Goal: Information Seeking & Learning: Learn about a topic

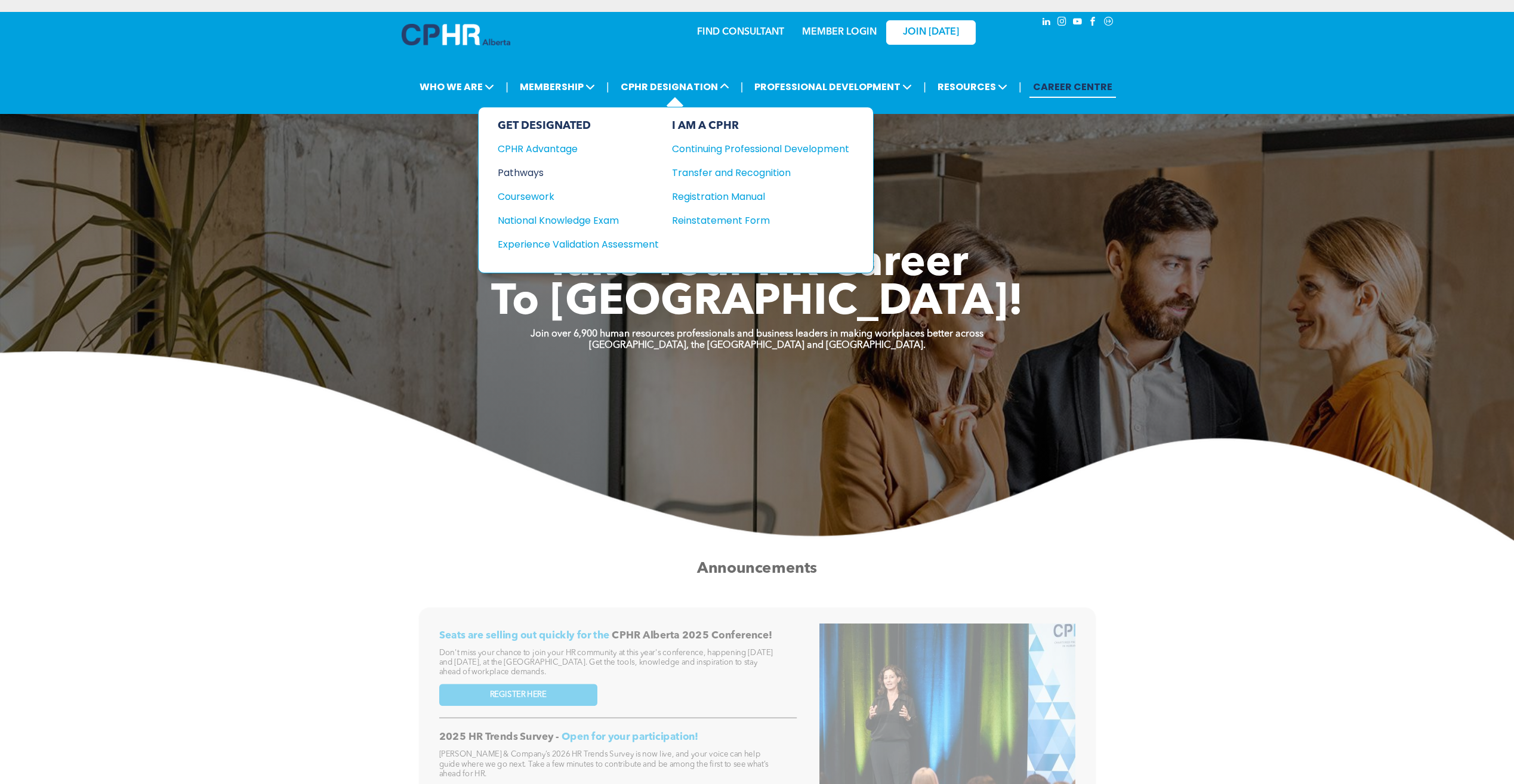
click at [529, 169] on div "Pathways" at bounding box center [570, 172] width 145 height 15
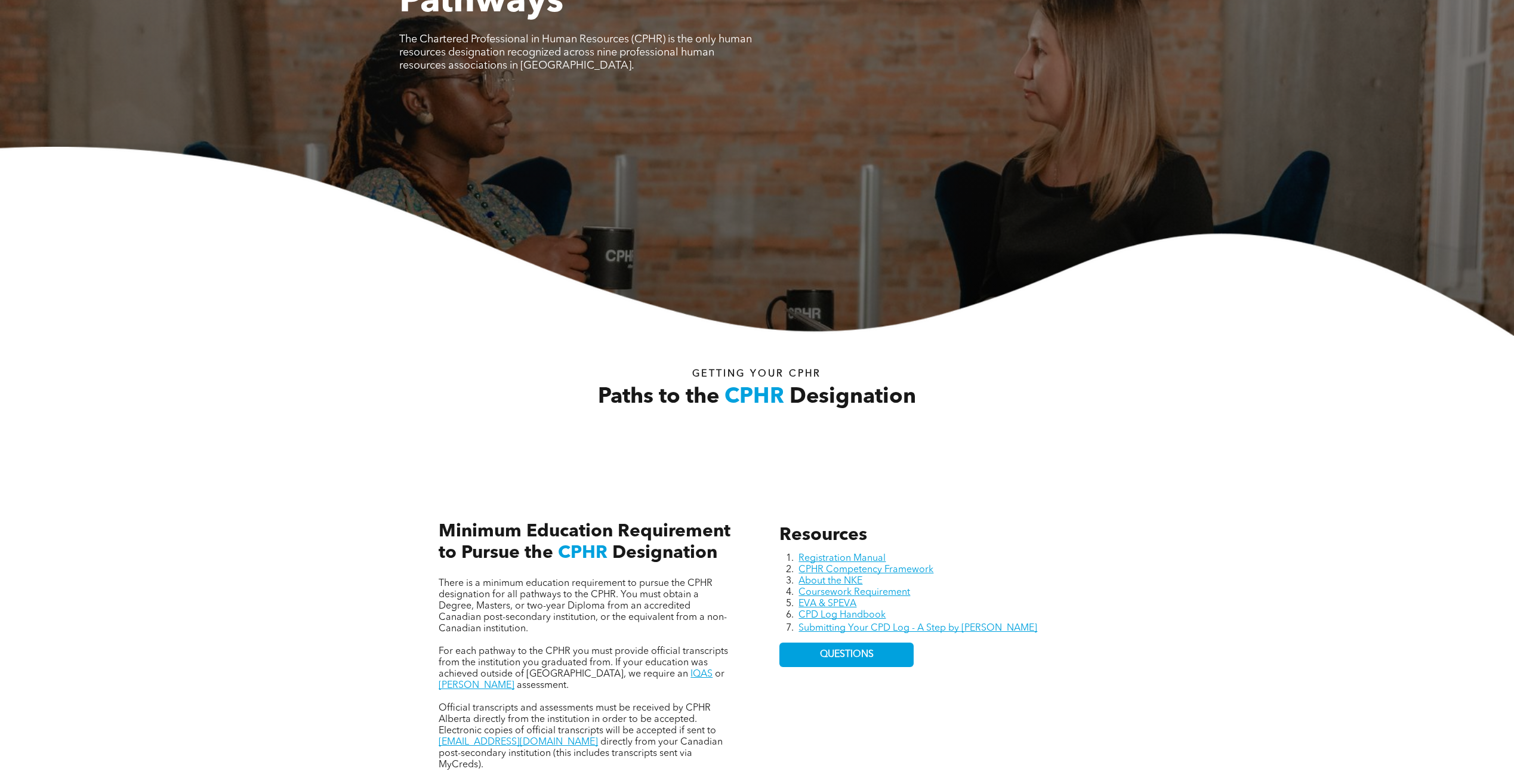
scroll to position [179, 0]
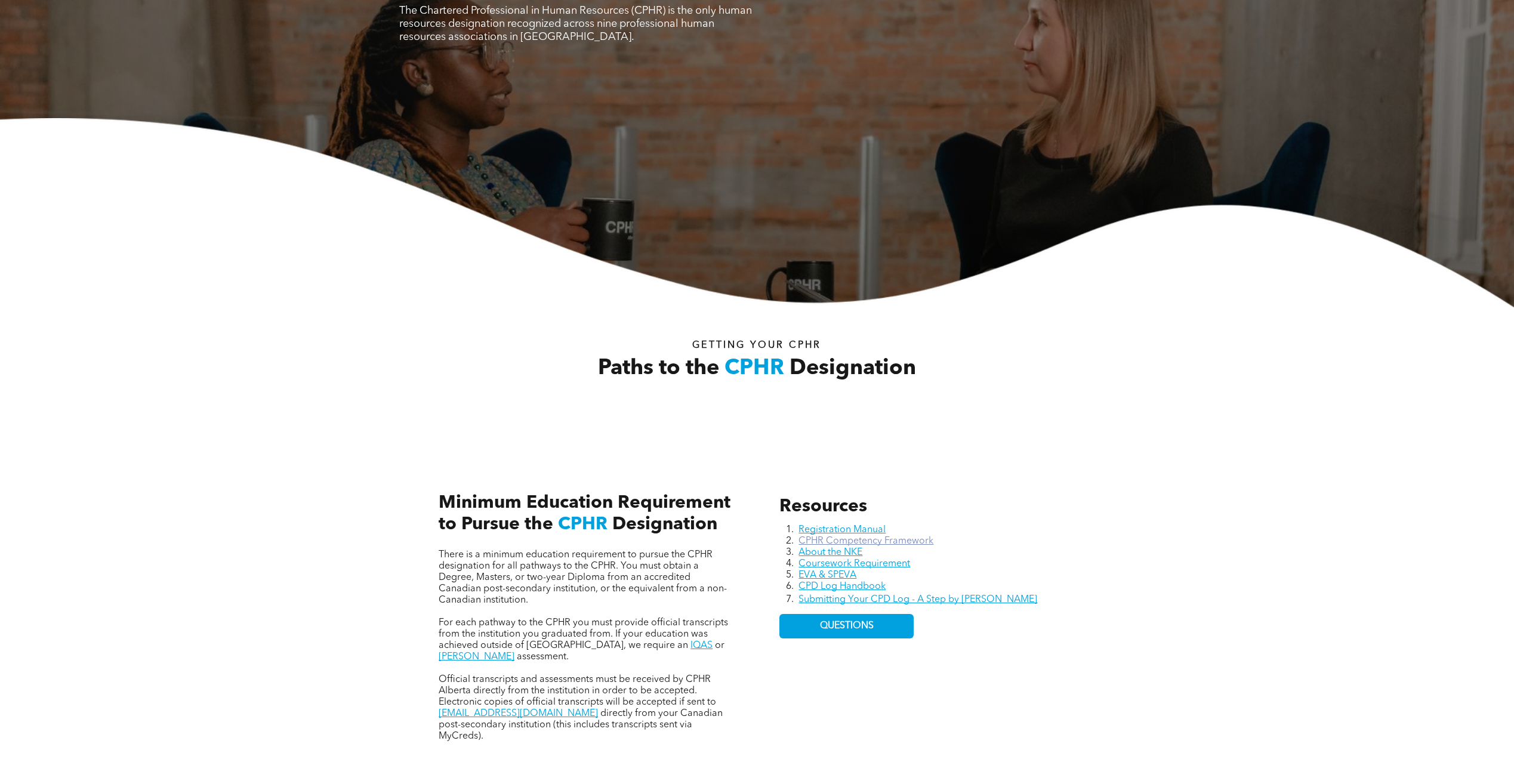
click at [915, 541] on link "CPHR Competency Framework" at bounding box center [866, 541] width 135 height 9
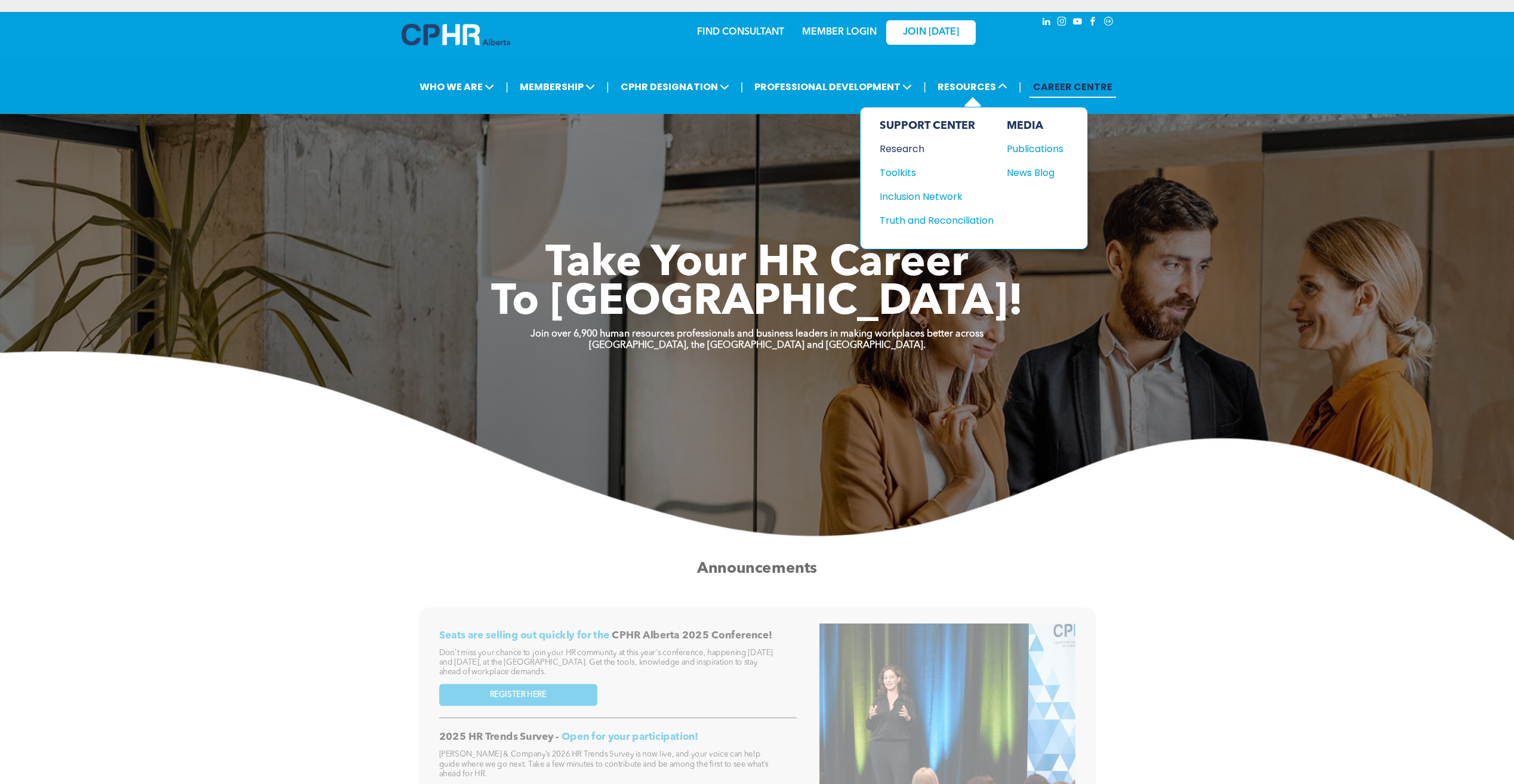
click at [903, 146] on div "Research" at bounding box center [931, 149] width 102 height 15
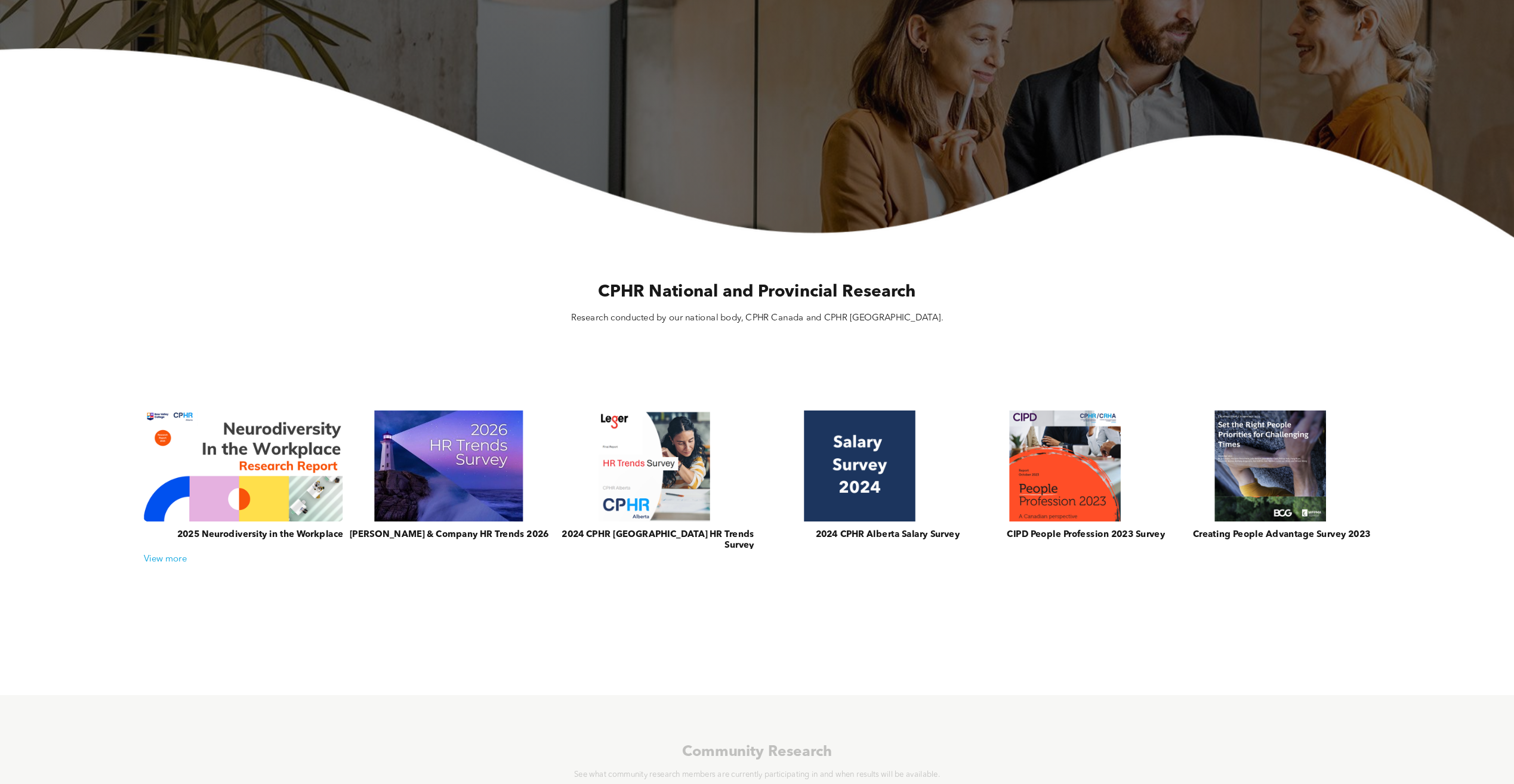
scroll to position [238, 0]
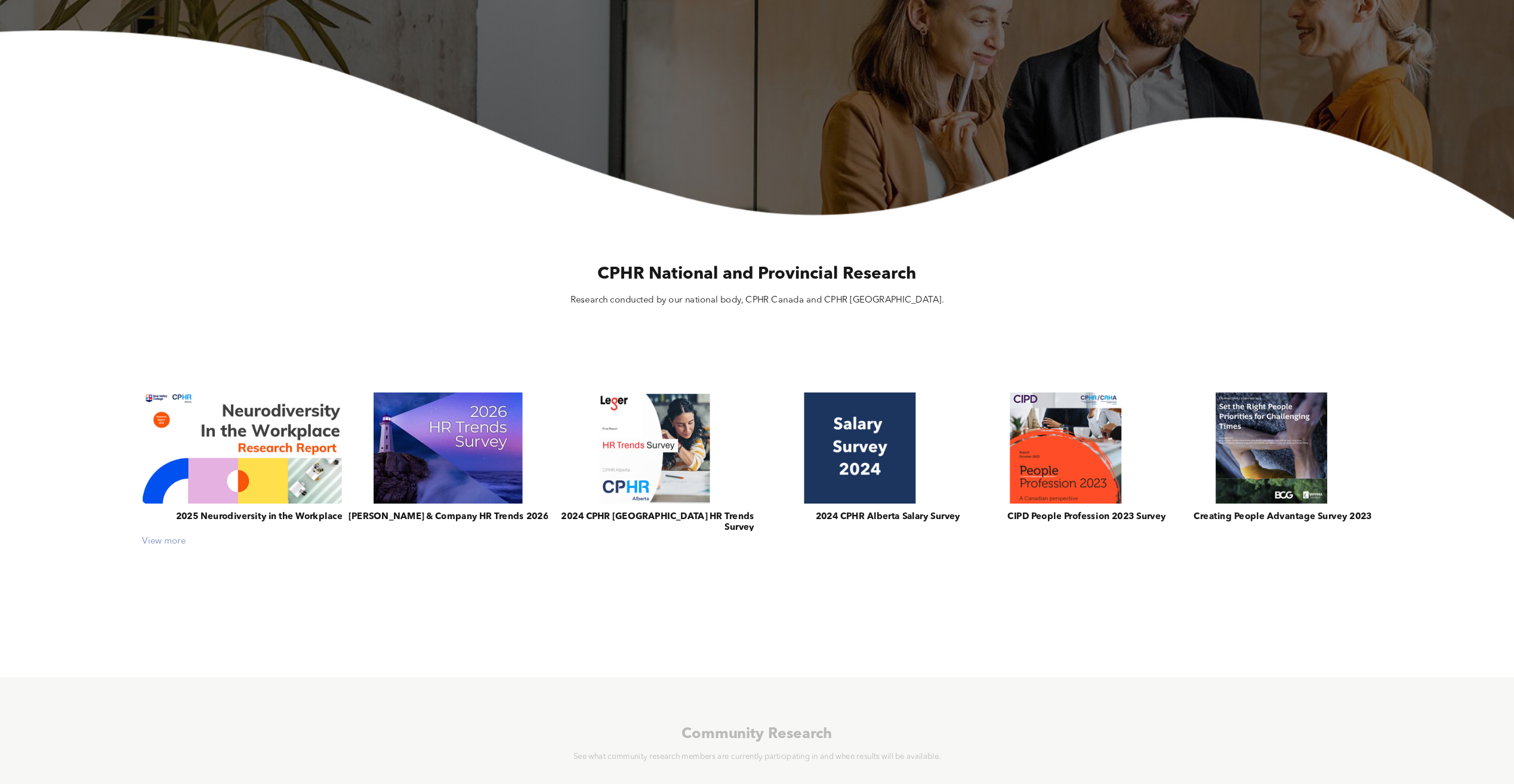
click at [174, 542] on div "View more" at bounding box center [757, 542] width 1241 height 11
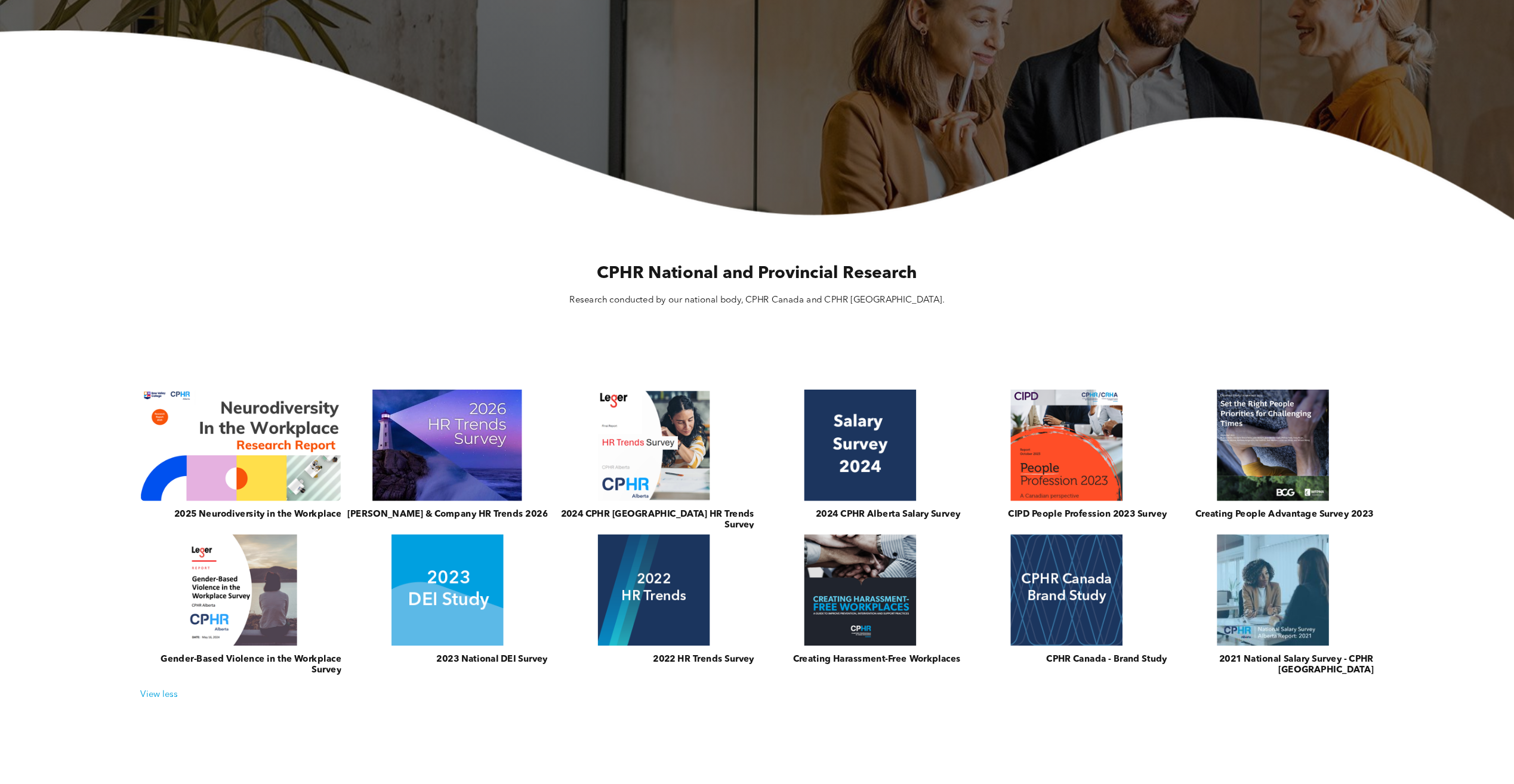
scroll to position [299, 0]
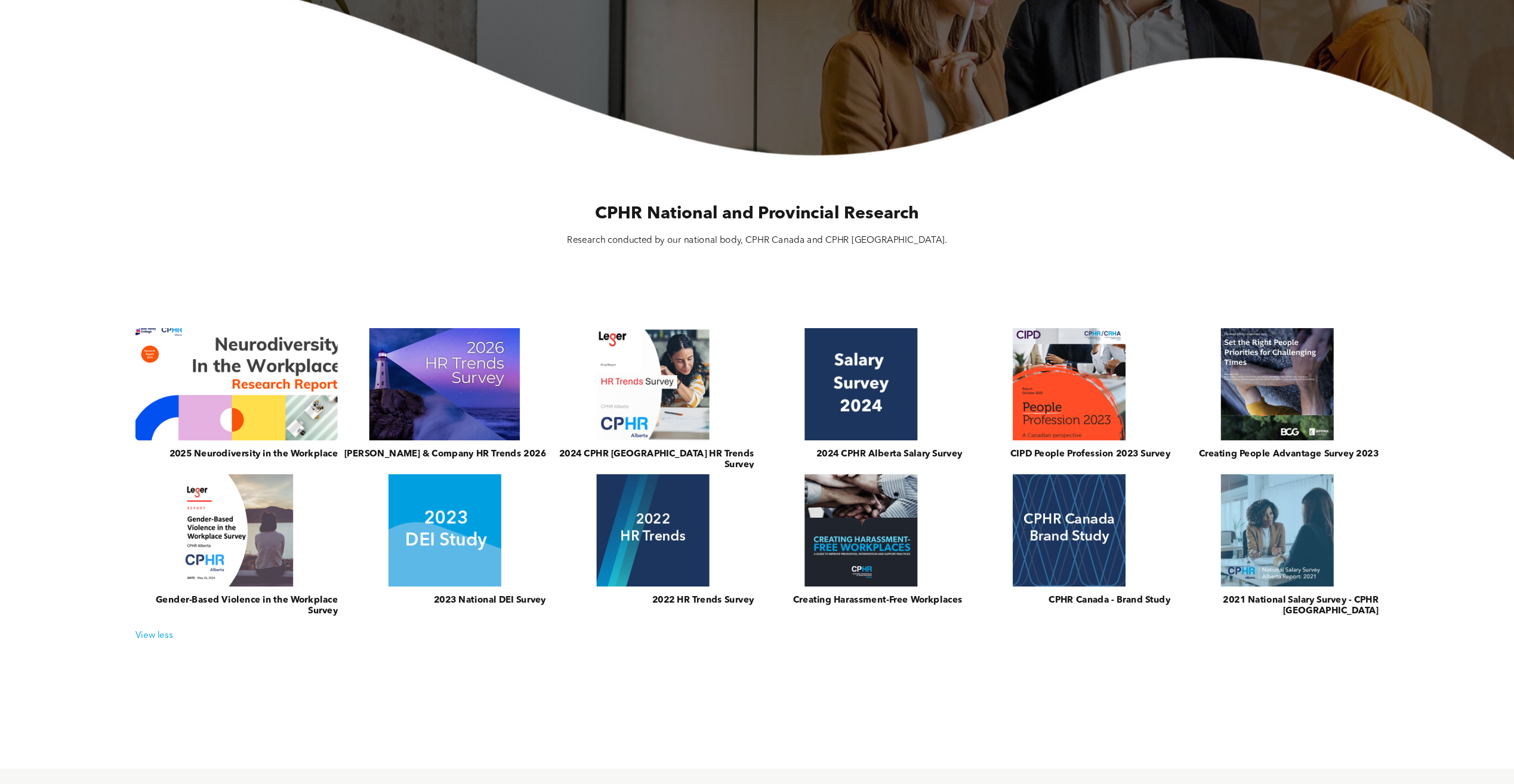
click at [306, 415] on link at bounding box center [237, 384] width 215 height 120
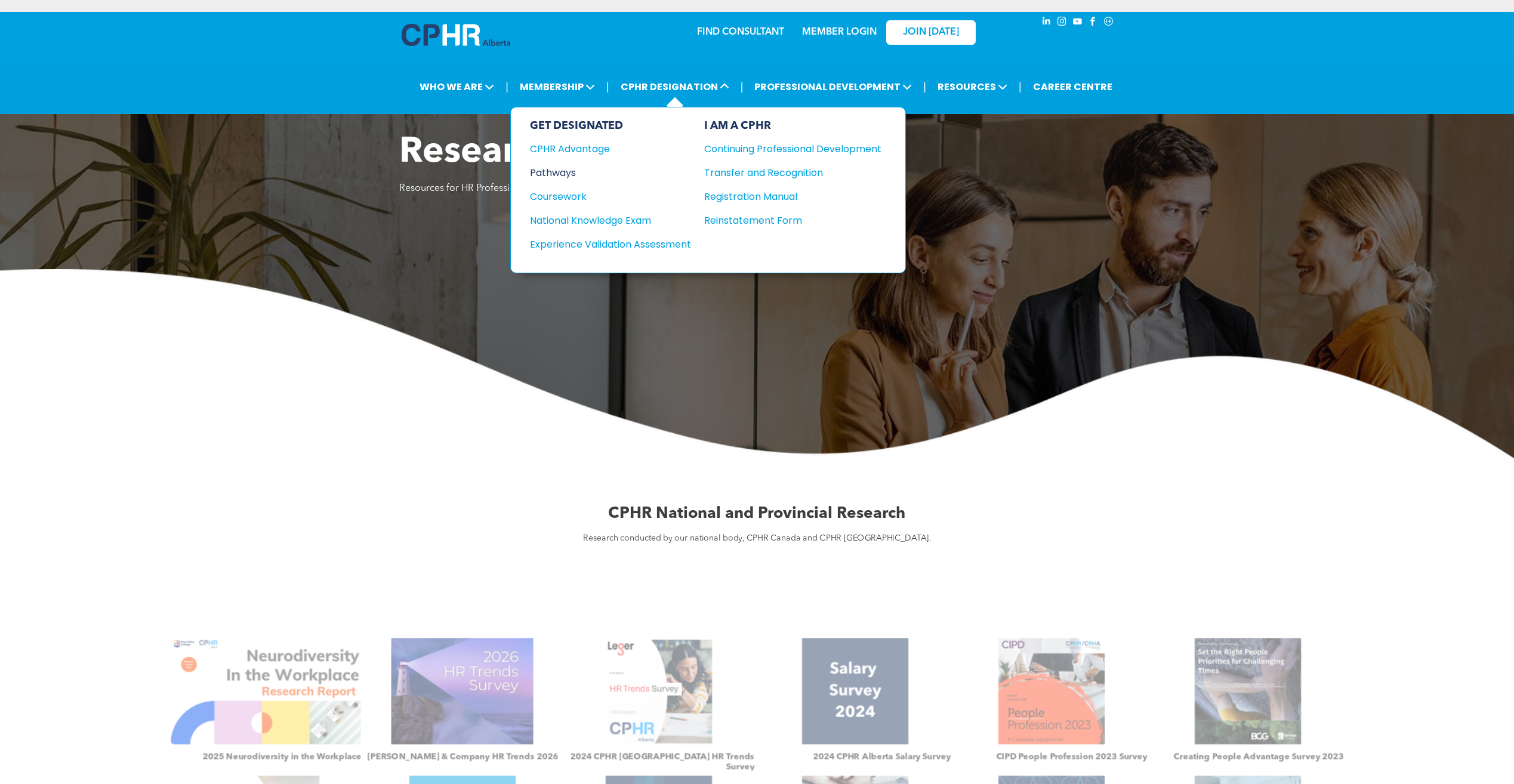
click at [559, 172] on div "Pathways" at bounding box center [602, 172] width 145 height 15
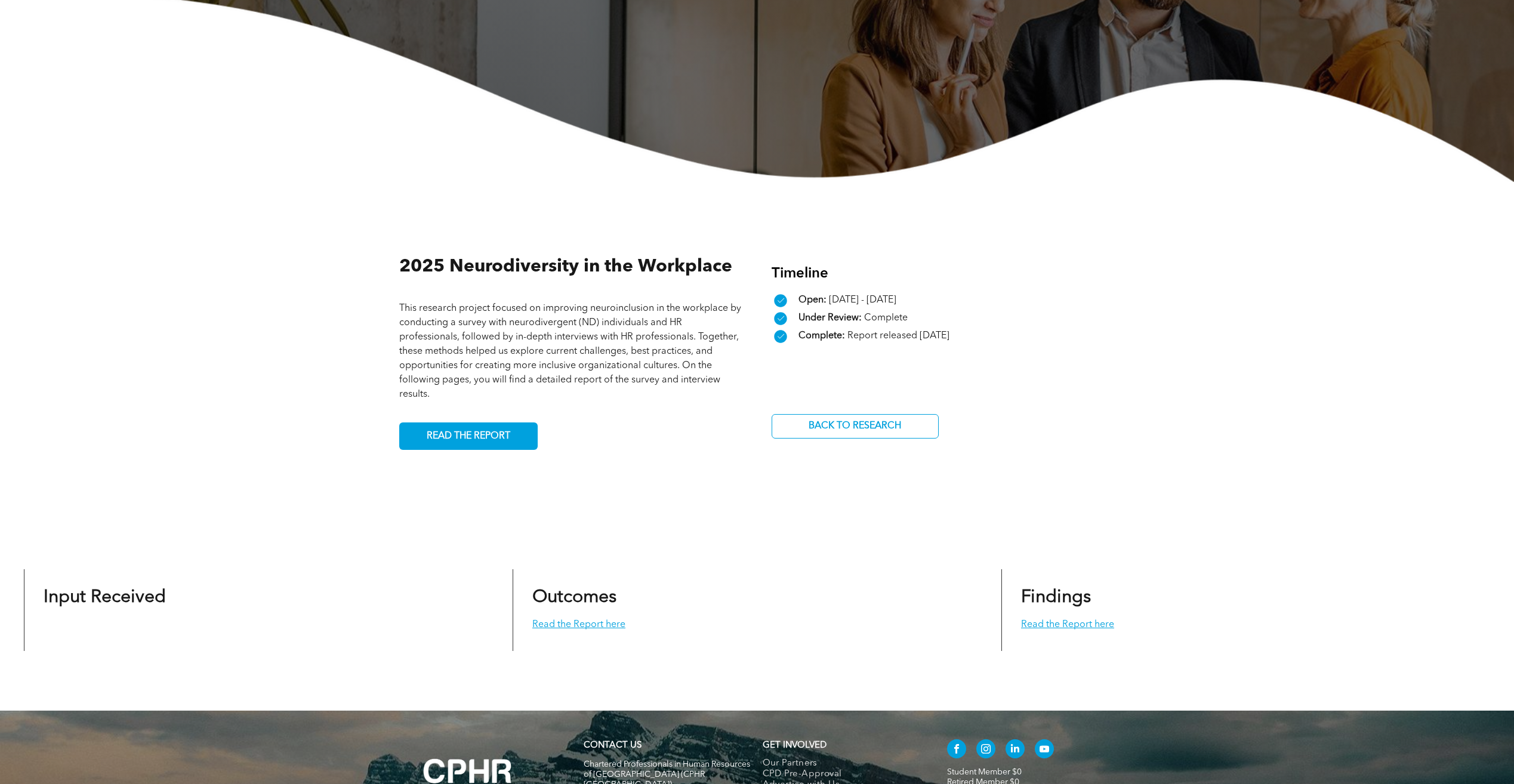
scroll to position [299, 0]
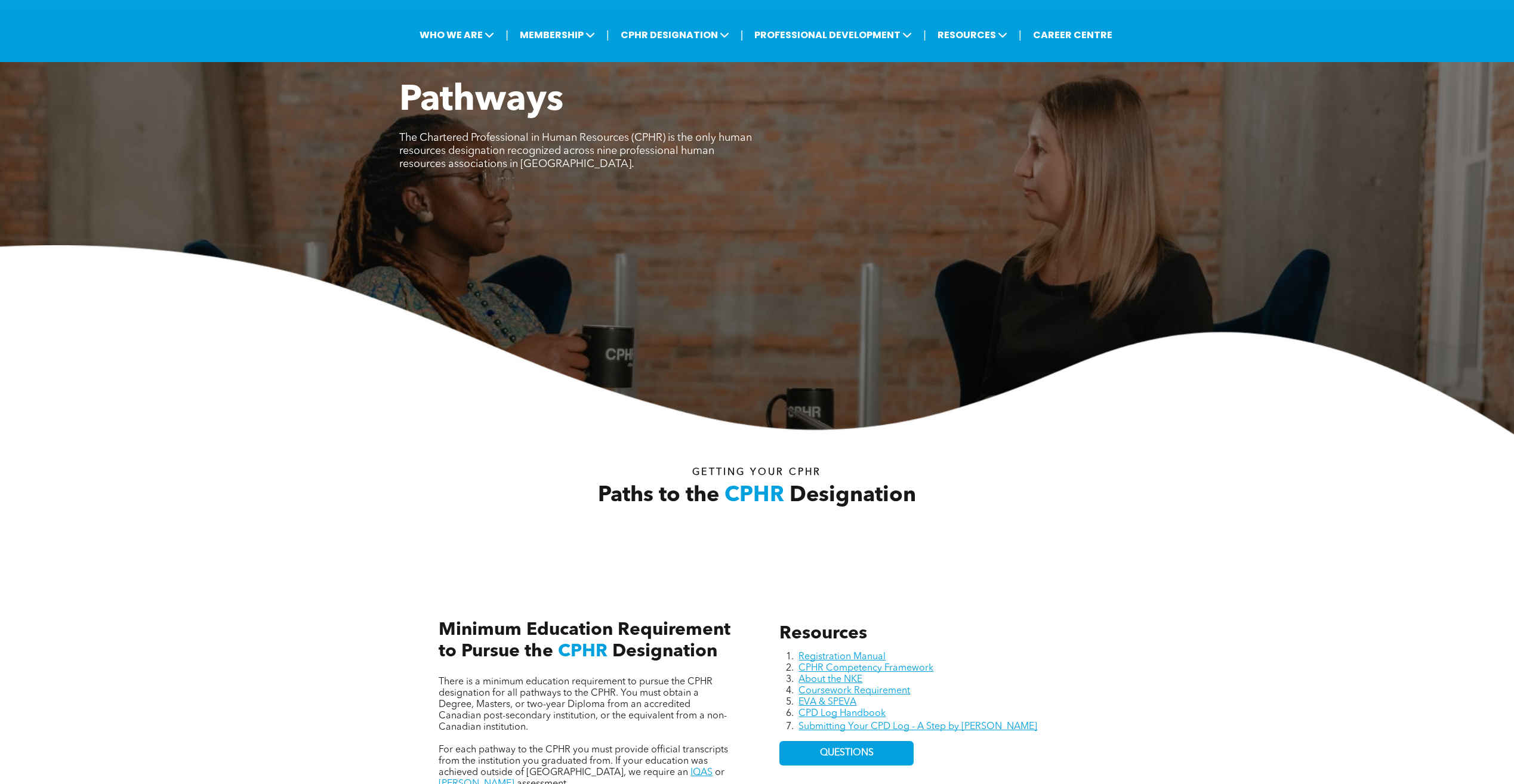
scroll to position [120, 0]
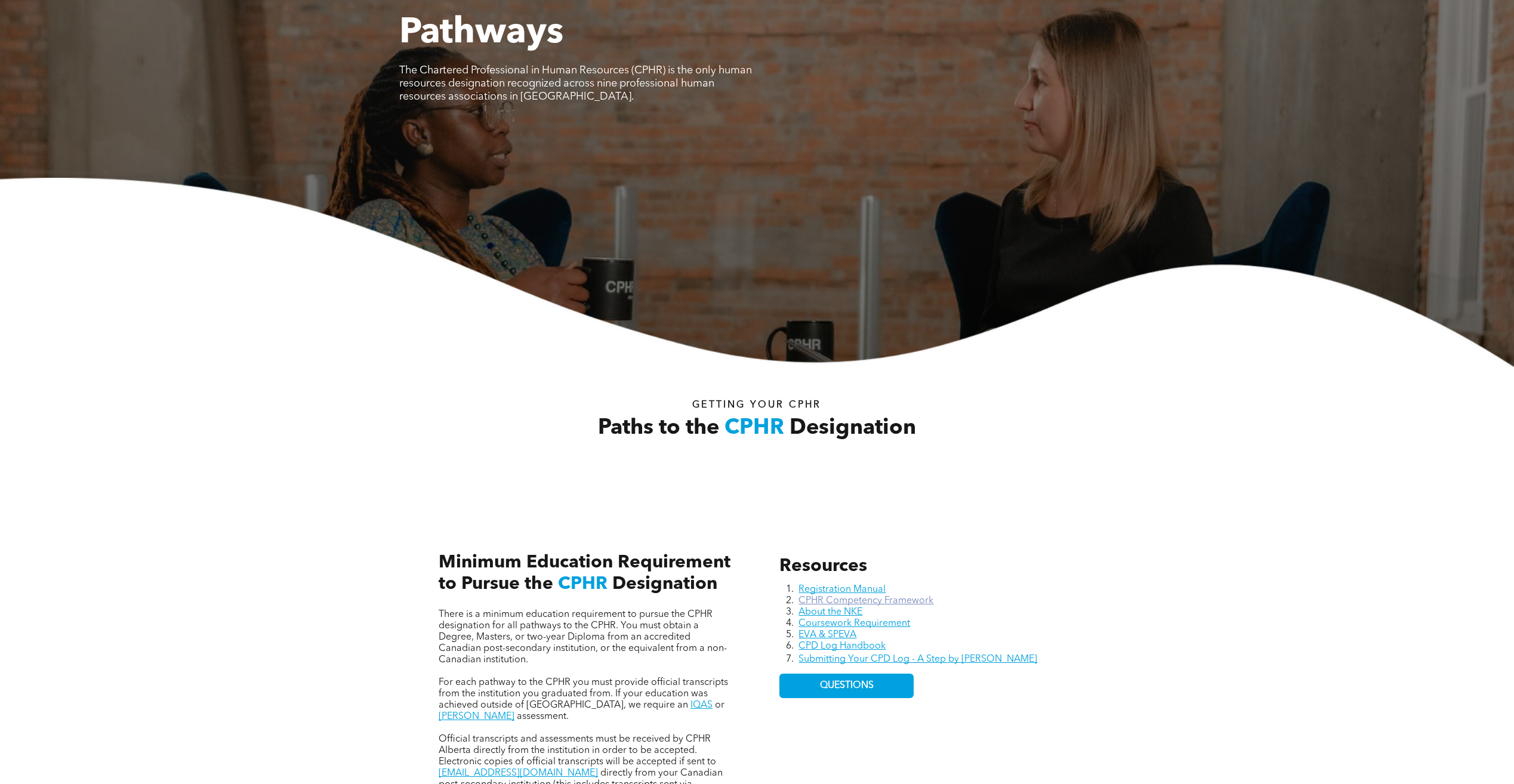
click at [907, 598] on link "CPHR Competency Framework" at bounding box center [866, 600] width 135 height 9
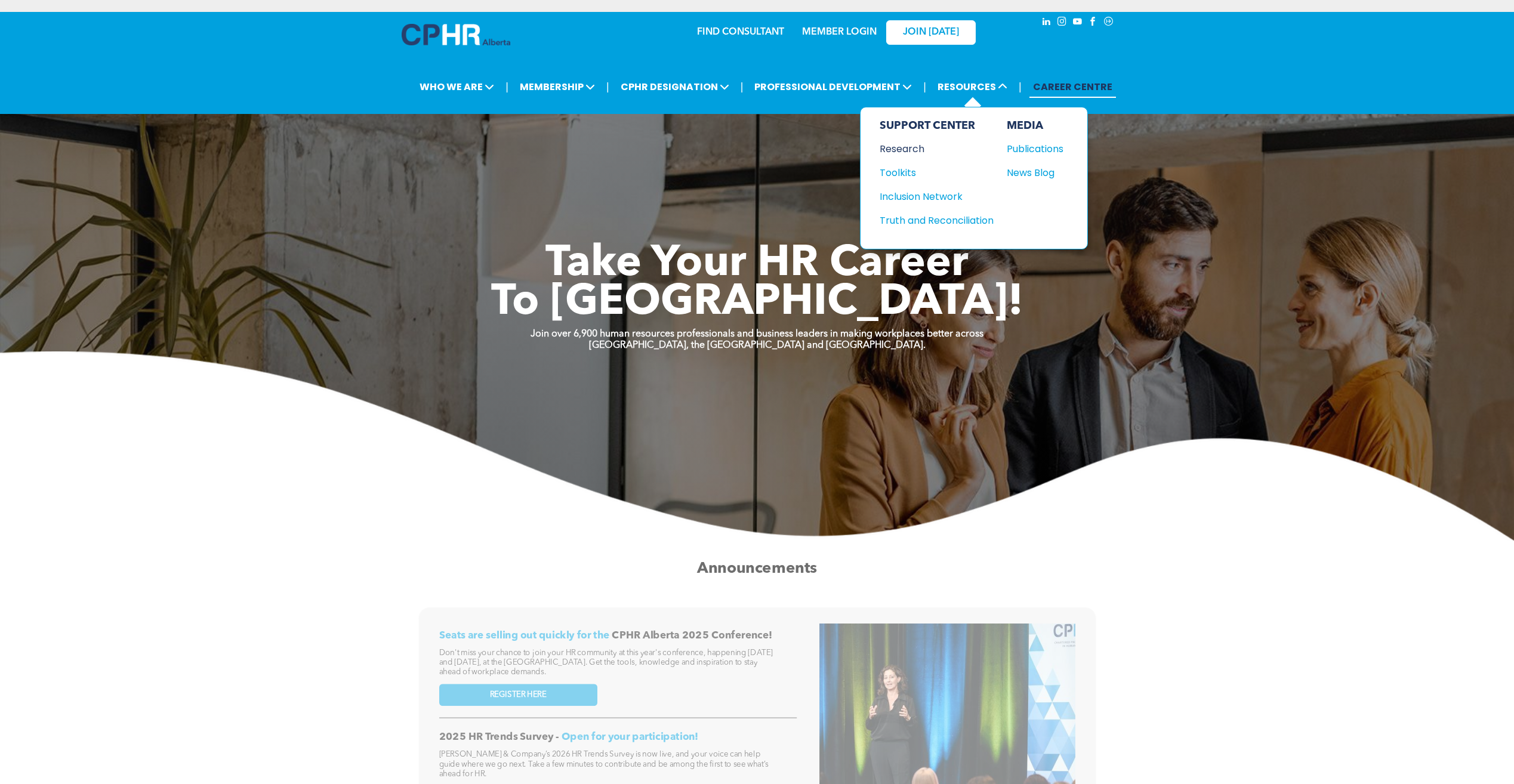
click at [913, 150] on div "Research" at bounding box center [931, 149] width 102 height 15
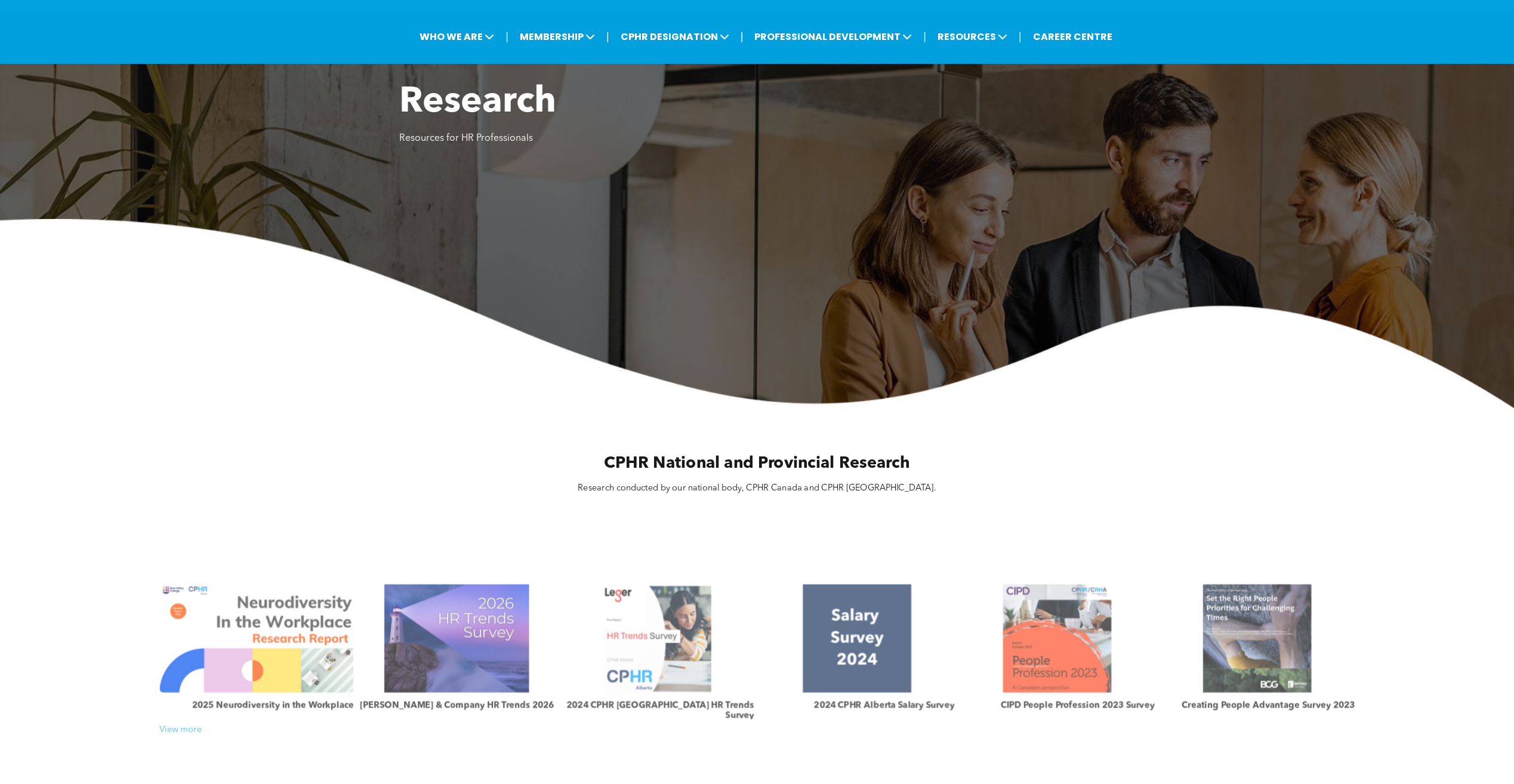
scroll to position [238, 0]
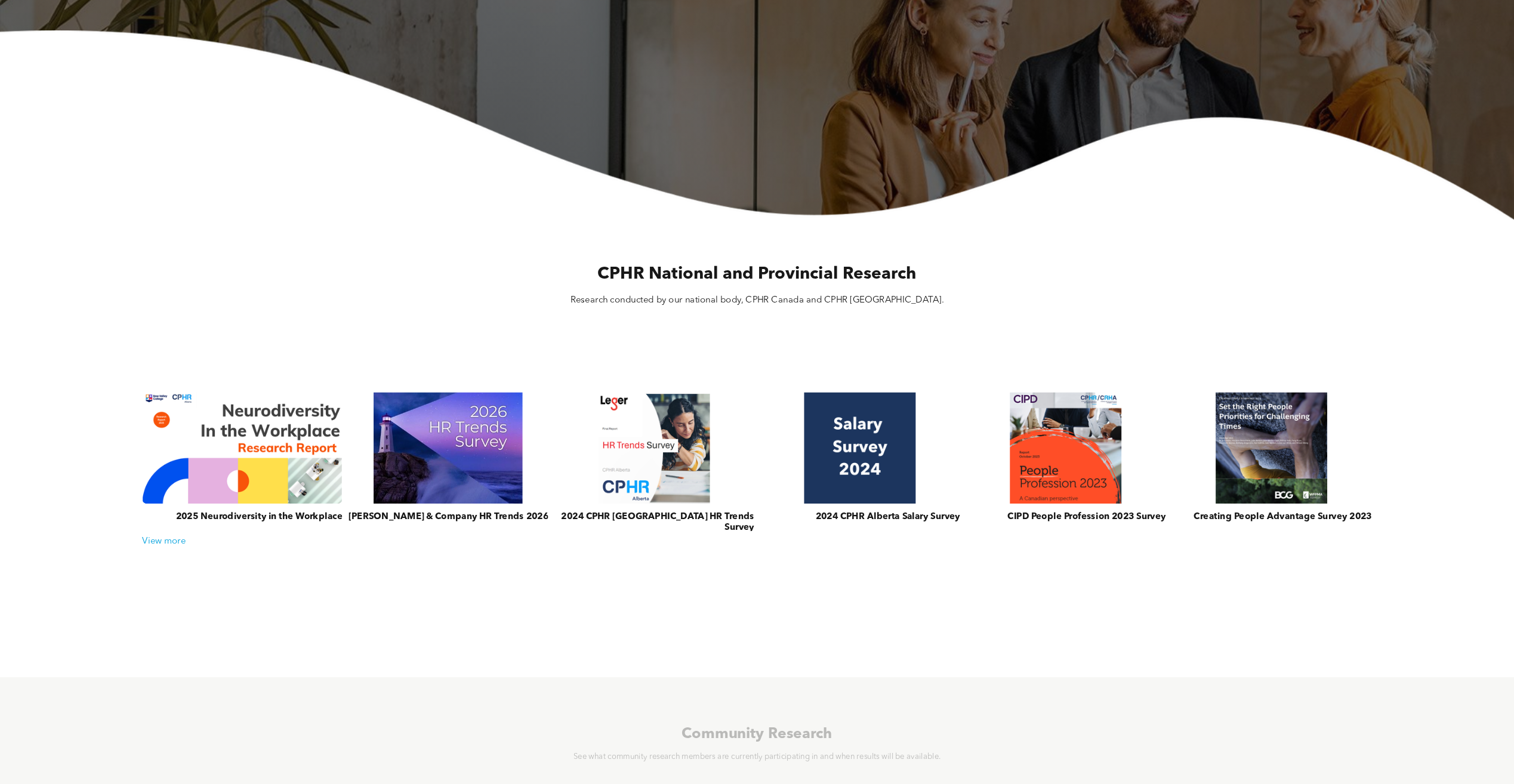
click at [167, 553] on div "2025 Neurodiversity in the Workplace [PERSON_NAME] & Company HR Trends 2026 202…" at bounding box center [757, 465] width 1245 height 177
click at [167, 549] on div "2025 Neurodiversity in the Workplace [PERSON_NAME] & Company HR Trends 2026 202…" at bounding box center [757, 465] width 1245 height 177
click at [167, 543] on div "View more" at bounding box center [757, 542] width 1241 height 11
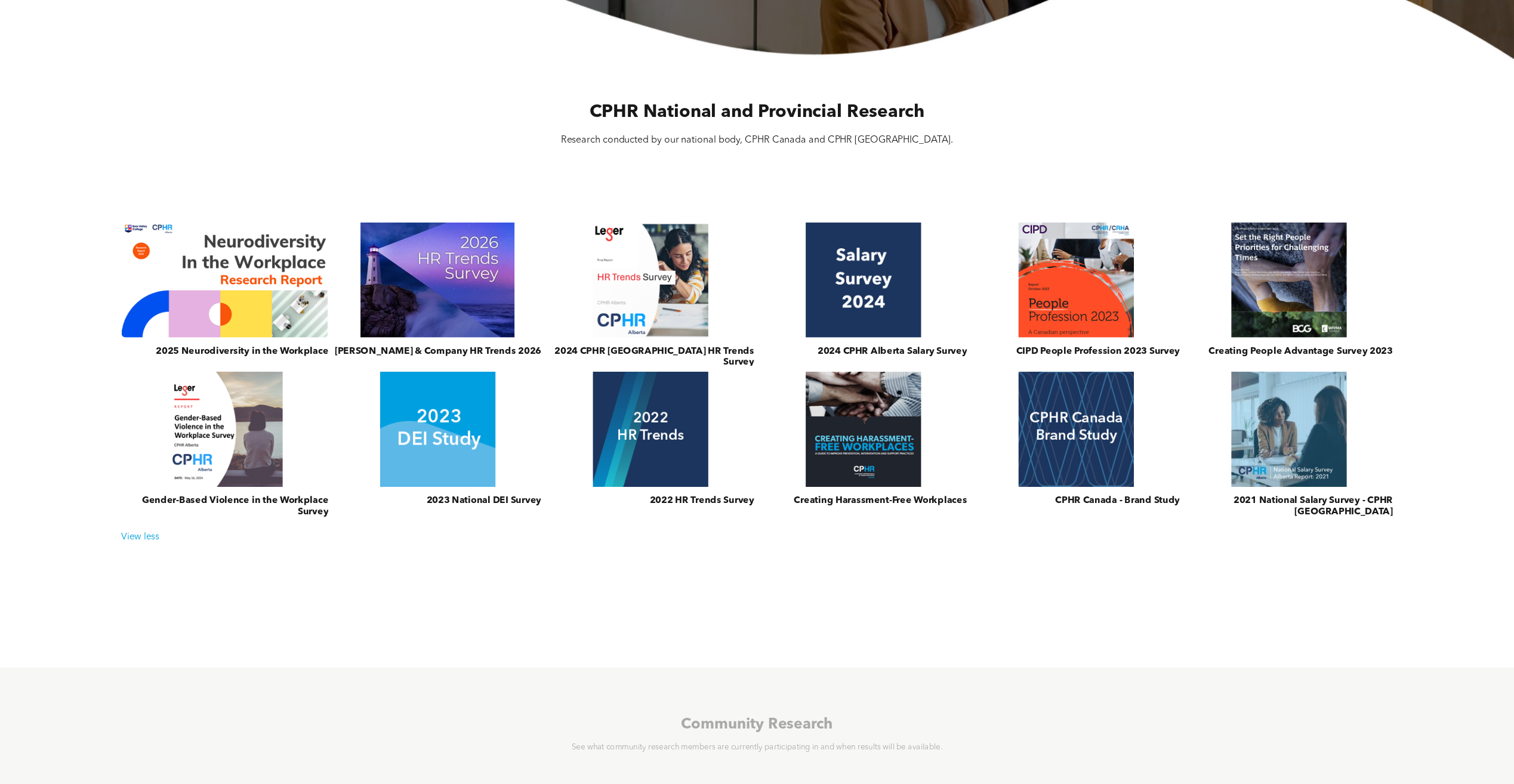
scroll to position [417, 0]
